Goal: Book appointment/travel/reservation

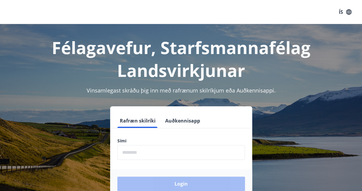
click at [146, 152] on input "phone" at bounding box center [181, 152] width 128 height 15
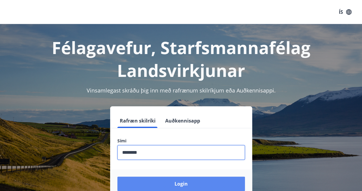
type input "********"
click at [175, 183] on button "Login" at bounding box center [181, 184] width 128 height 14
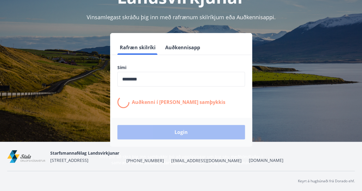
scroll to position [74, 0]
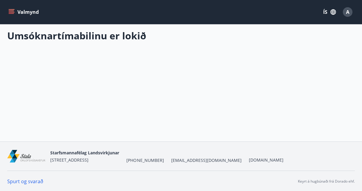
click at [13, 14] on icon "menu" at bounding box center [11, 12] width 6 height 6
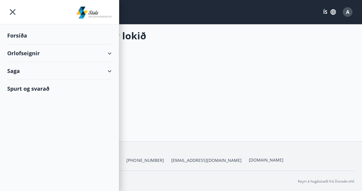
click at [109, 56] on div "Orlofseignir" at bounding box center [59, 54] width 104 height 18
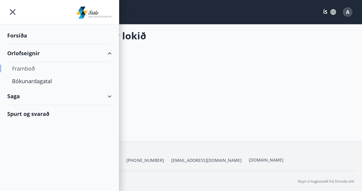
click at [31, 71] on div "Framboð" at bounding box center [59, 68] width 95 height 13
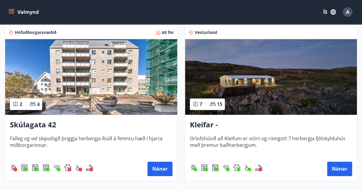
scroll to position [301, 0]
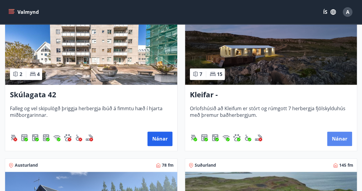
click at [340, 136] on button "Nánar" at bounding box center [339, 139] width 25 height 14
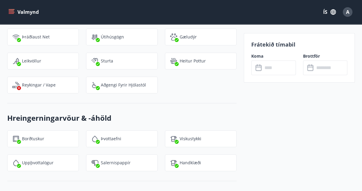
scroll to position [1240, 0]
click at [274, 72] on input "text" at bounding box center [279, 67] width 33 height 15
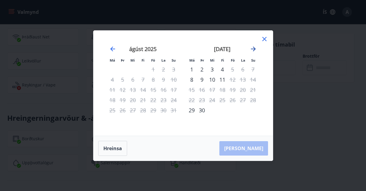
click at [252, 49] on icon "Move forward to switch to the next month." at bounding box center [253, 49] width 5 height 5
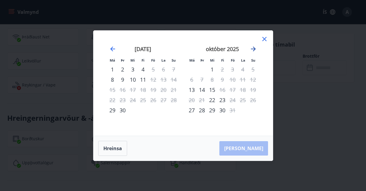
click at [252, 49] on icon "Move forward to switch to the next month." at bounding box center [253, 49] width 5 height 5
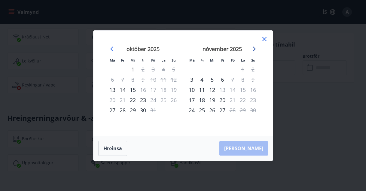
click at [252, 49] on icon "Move forward to switch to the next month." at bounding box center [253, 49] width 5 height 5
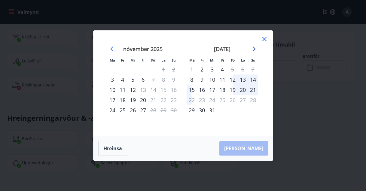
click at [254, 49] on icon "Move forward to switch to the next month." at bounding box center [253, 49] width 5 height 5
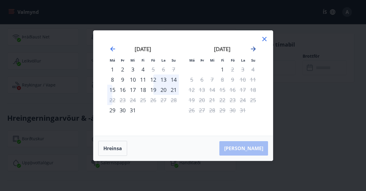
click at [254, 49] on icon "Move forward to switch to the next month." at bounding box center [253, 49] width 5 height 5
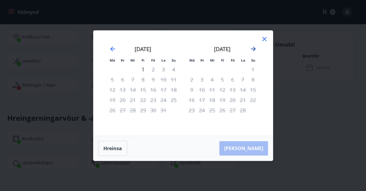
click at [254, 49] on icon "Move forward to switch to the next month." at bounding box center [253, 49] width 5 height 5
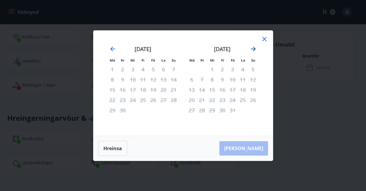
click at [254, 49] on icon "Move forward to switch to the next month." at bounding box center [253, 49] width 5 height 5
click at [262, 39] on icon at bounding box center [264, 38] width 7 height 7
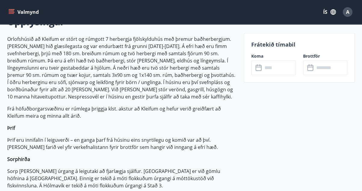
scroll to position [0, 0]
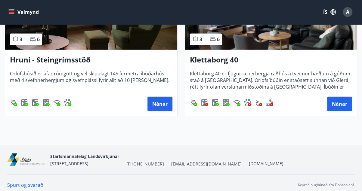
scroll to position [632, 0]
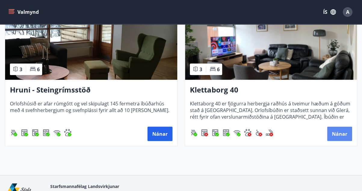
click at [339, 134] on button "Nánar" at bounding box center [339, 134] width 25 height 14
